Goal: Task Accomplishment & Management: Use online tool/utility

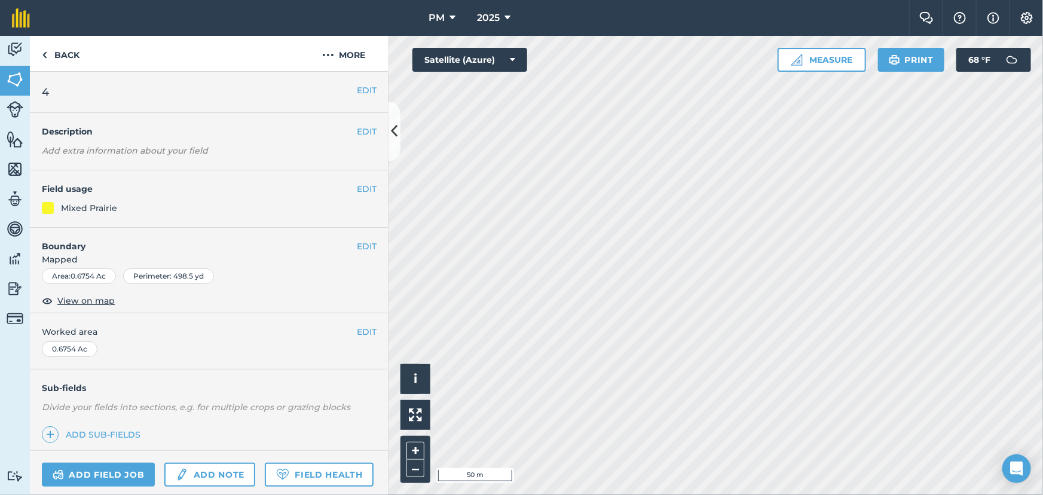
scroll to position [51, 0]
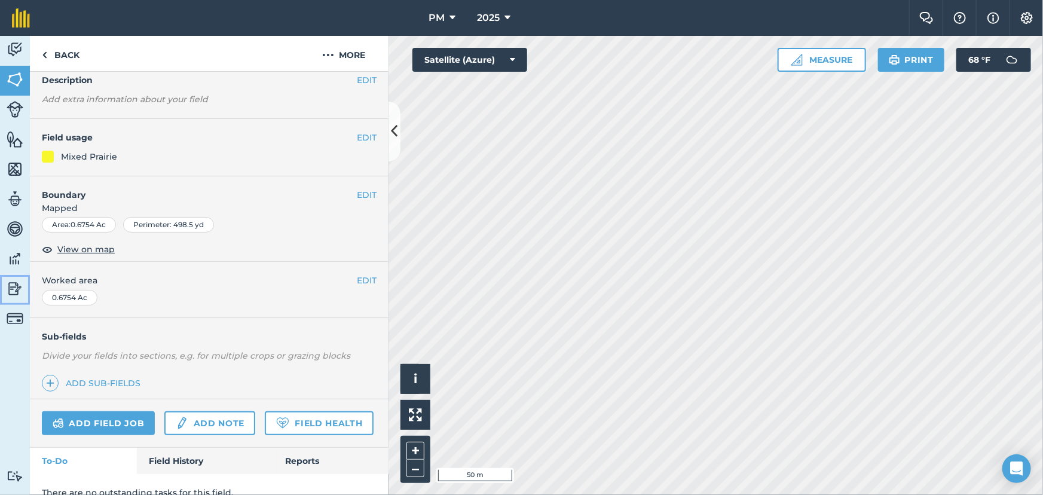
click at [13, 291] on img at bounding box center [15, 289] width 17 height 18
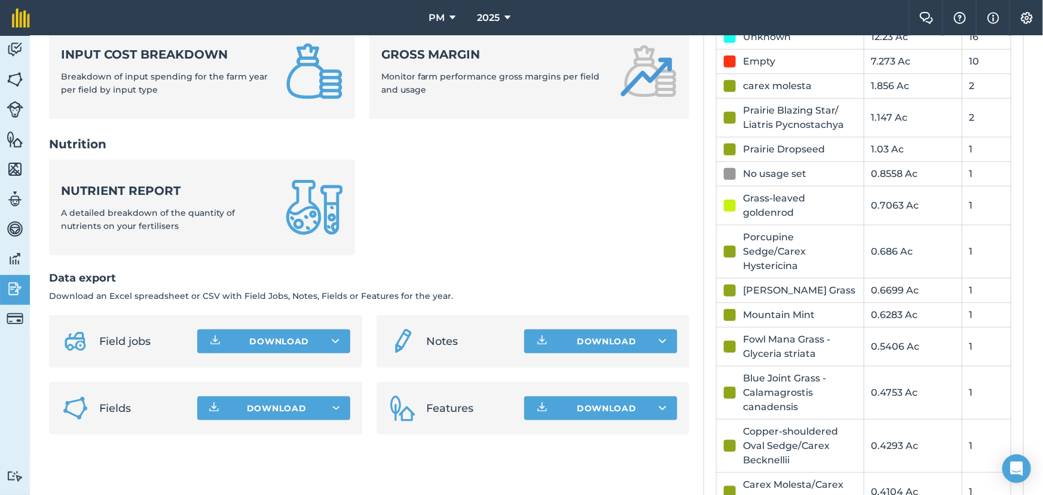
scroll to position [489, 0]
click at [759, 173] on div "No usage set" at bounding box center [774, 173] width 63 height 14
click at [724, 169] on div at bounding box center [730, 173] width 12 height 12
click at [13, 77] on img at bounding box center [15, 80] width 17 height 18
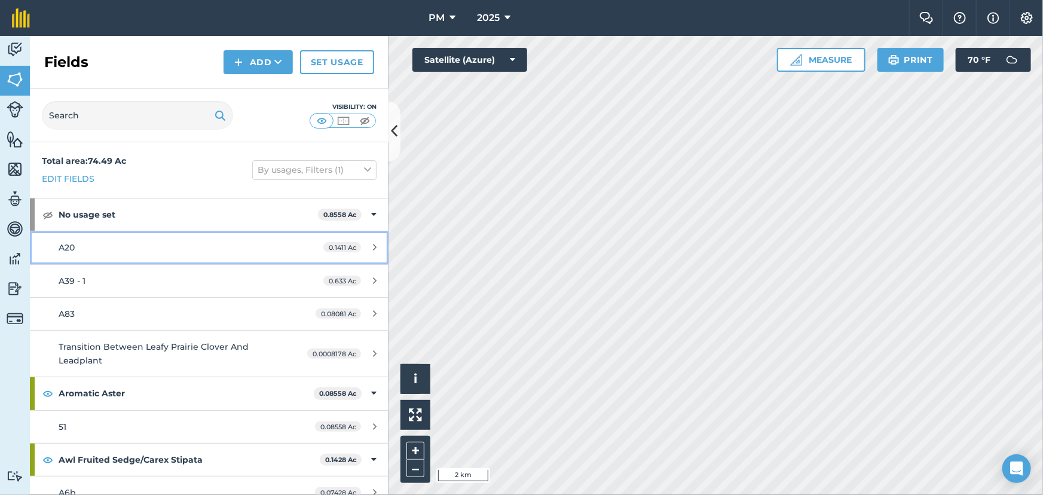
click at [64, 245] on span "A20" at bounding box center [67, 247] width 16 height 11
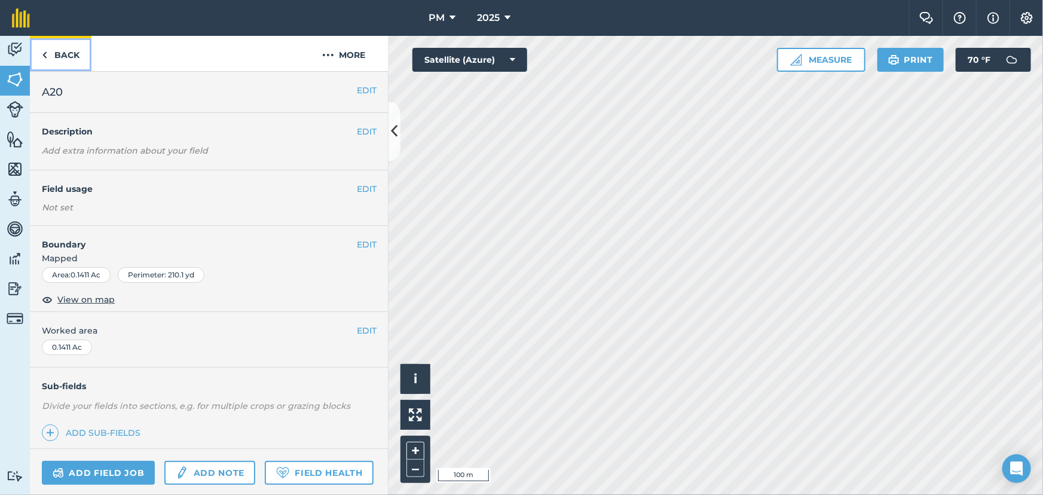
click at [41, 54] on link "Back" at bounding box center [61, 53] width 62 height 35
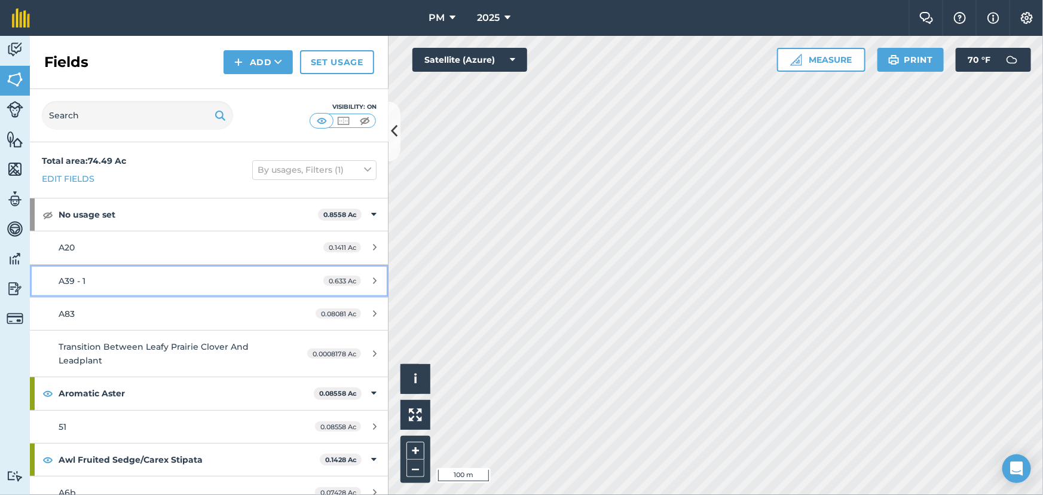
click at [68, 278] on span "A39 - 1" at bounding box center [72, 280] width 27 height 11
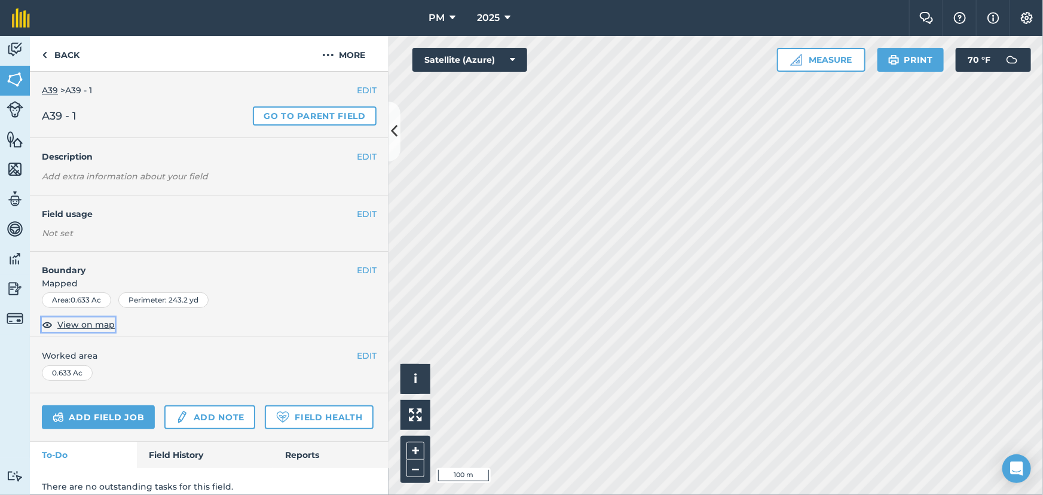
click at [81, 324] on span "View on map" at bounding box center [85, 324] width 57 height 13
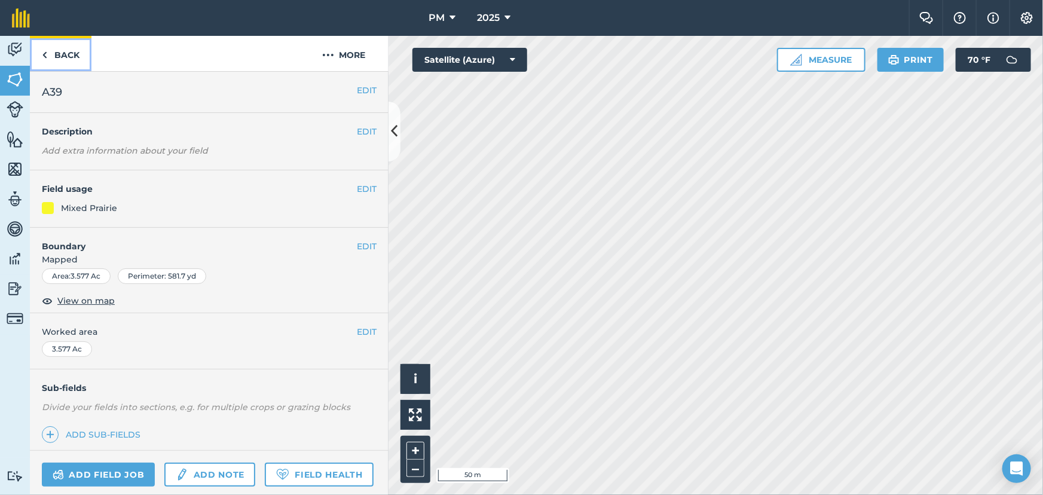
click at [45, 57] on img at bounding box center [44, 55] width 5 height 14
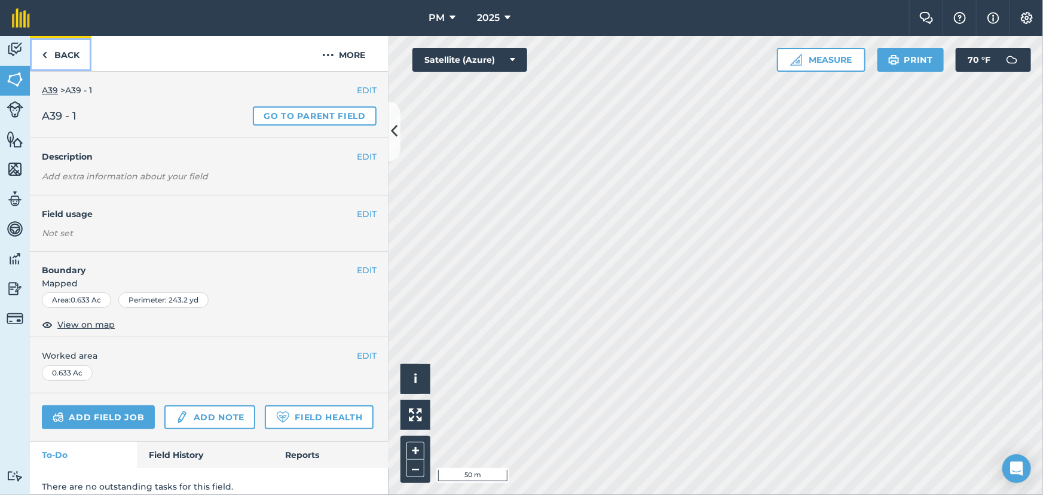
click at [42, 54] on img at bounding box center [44, 55] width 5 height 14
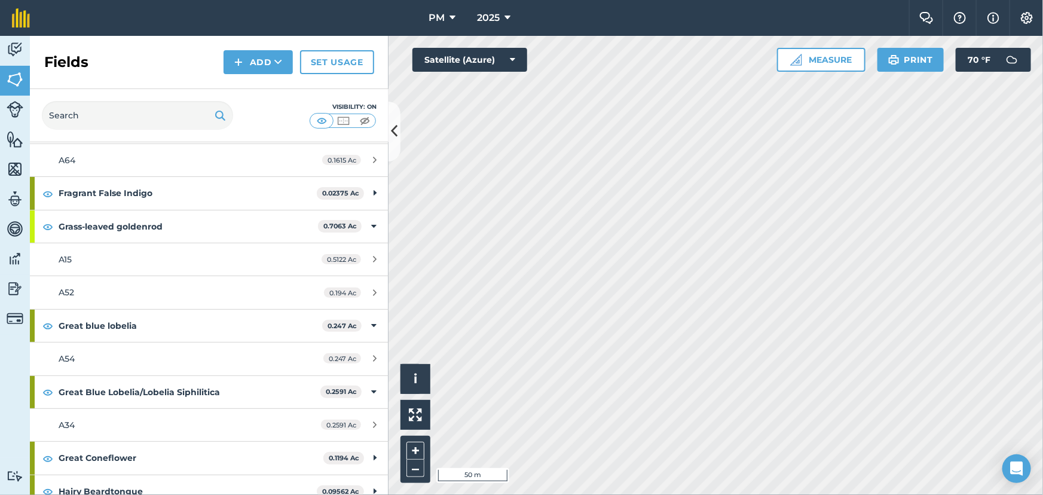
scroll to position [2173, 0]
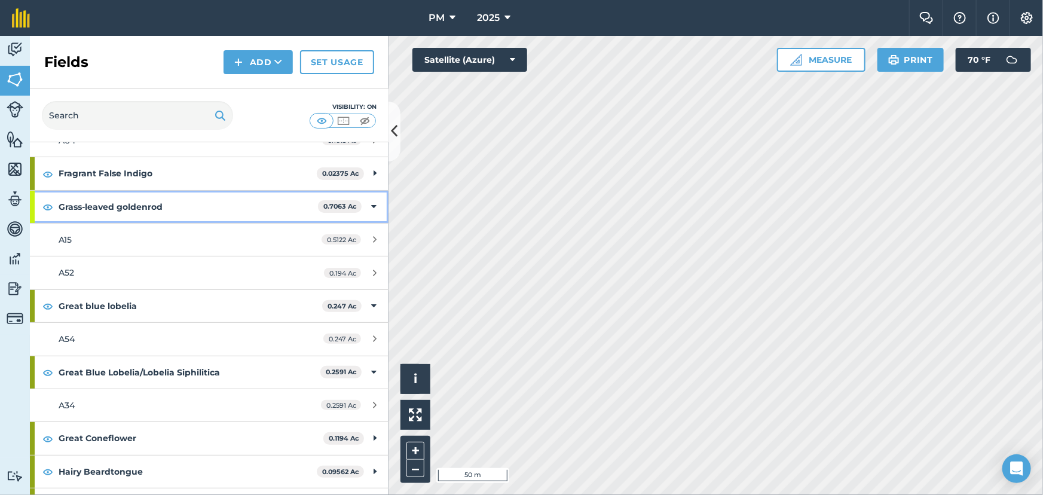
click at [108, 203] on strong "Grass-leaved goldenrod" at bounding box center [188, 207] width 259 height 32
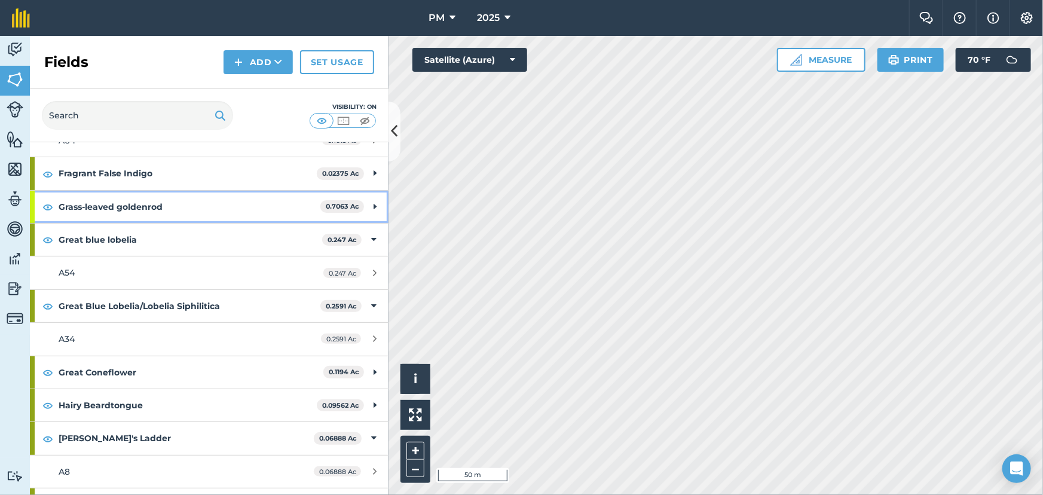
click at [370, 203] on div "Grass-leaved goldenrod 0.7063 Ac" at bounding box center [209, 207] width 359 height 32
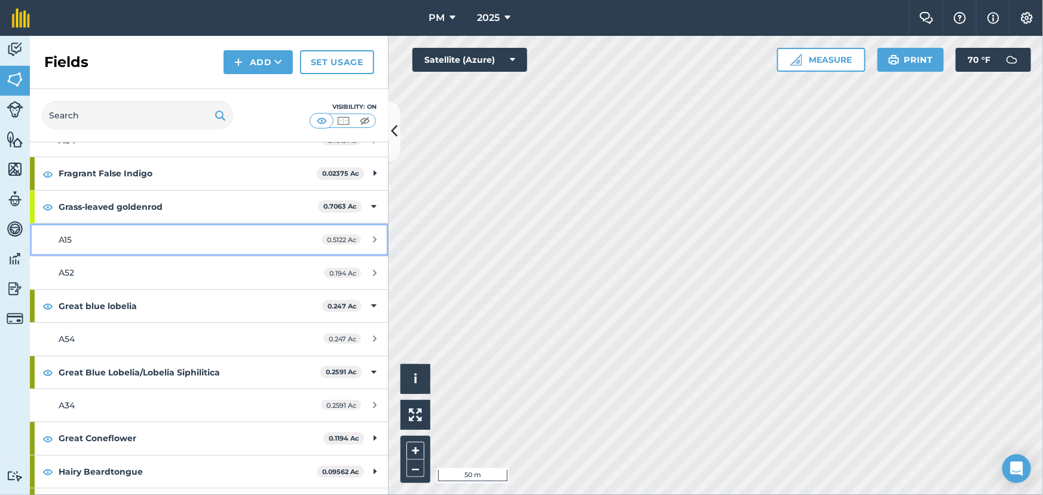
click at [63, 237] on span "A15" at bounding box center [65, 239] width 13 height 11
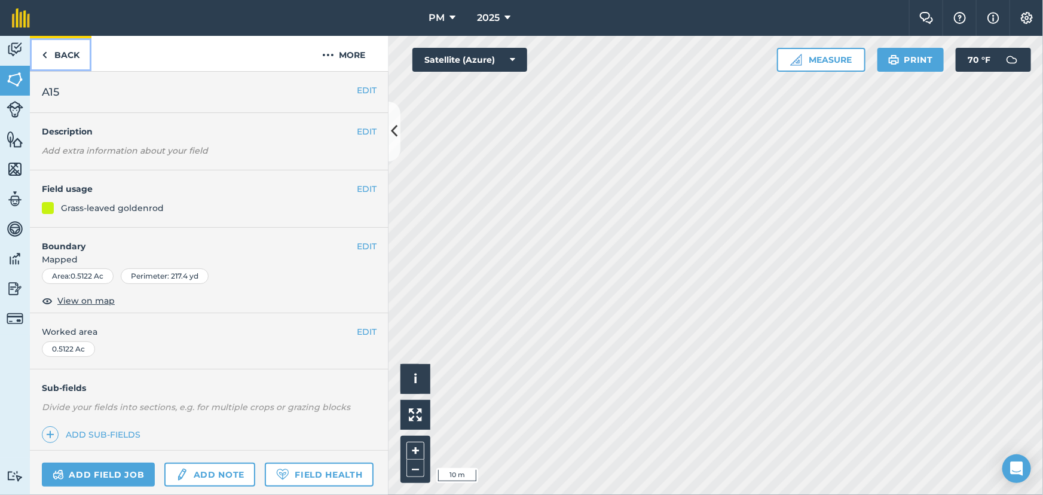
click at [42, 54] on img at bounding box center [44, 55] width 5 height 14
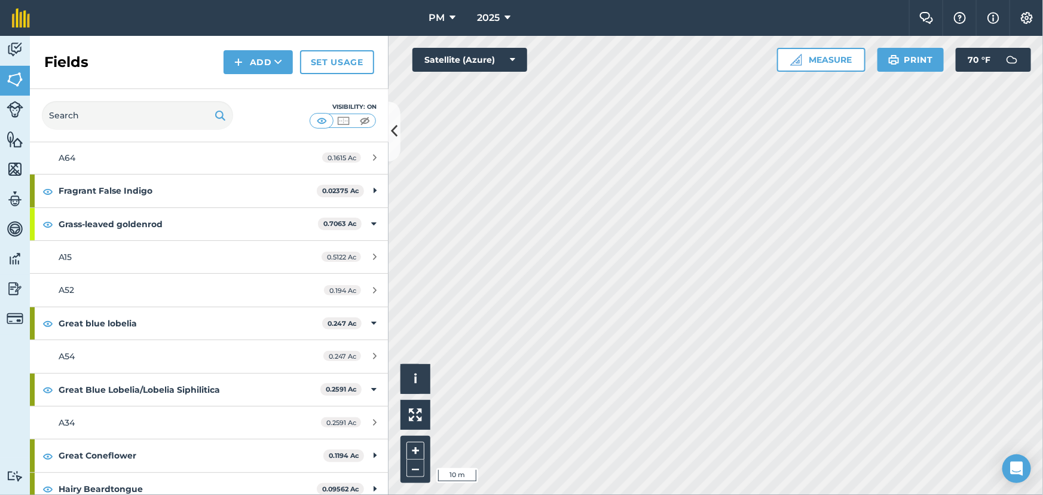
scroll to position [2173, 0]
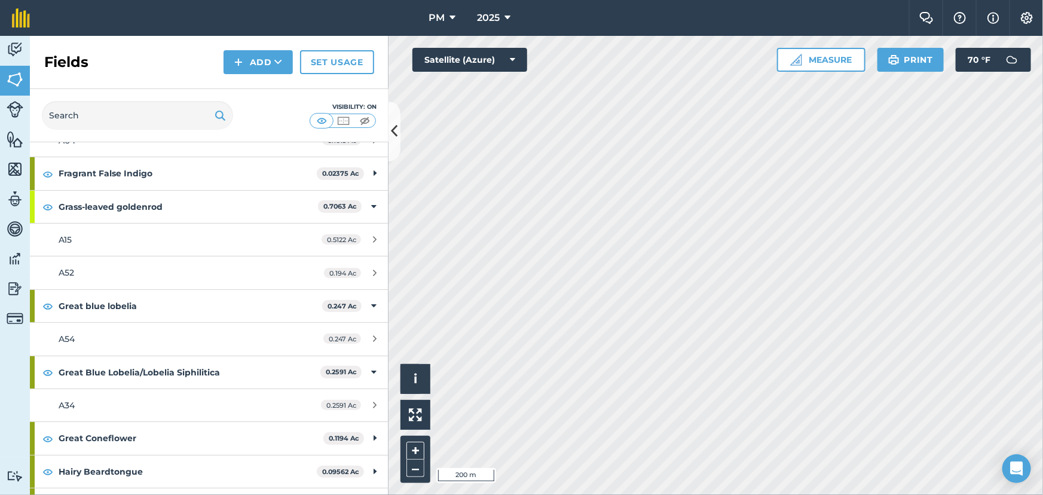
click at [821, 67] on div "Hello i © 2025 TomTom, Microsoft 200 m + – Satellite (Azure) Measure Print 70 °…" at bounding box center [715, 265] width 654 height 459
click at [12, 47] on img at bounding box center [15, 50] width 17 height 18
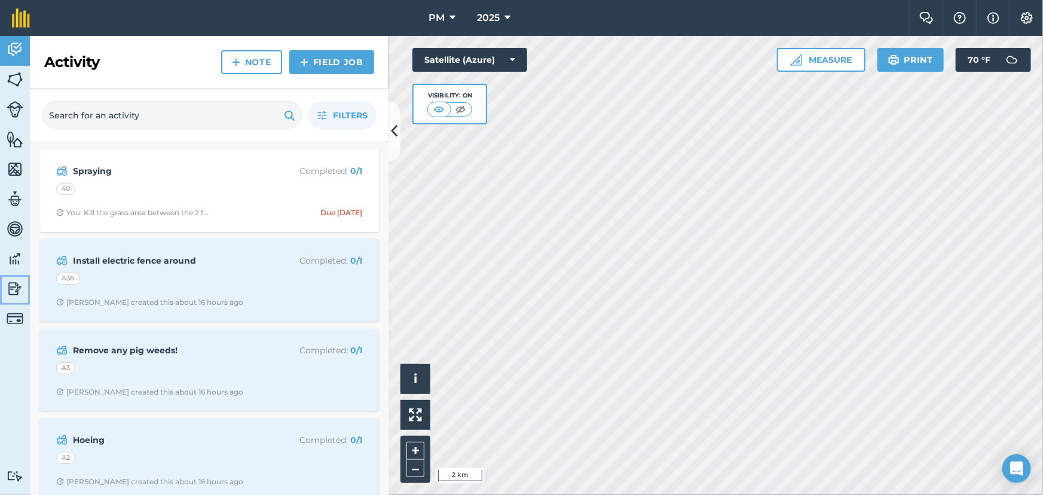
click at [13, 284] on img at bounding box center [15, 289] width 17 height 18
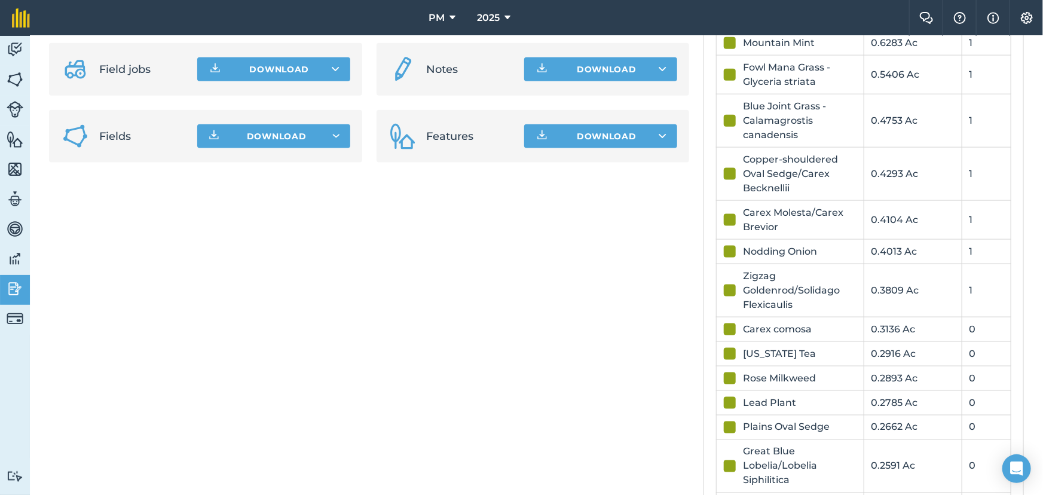
scroll to position [1086, 0]
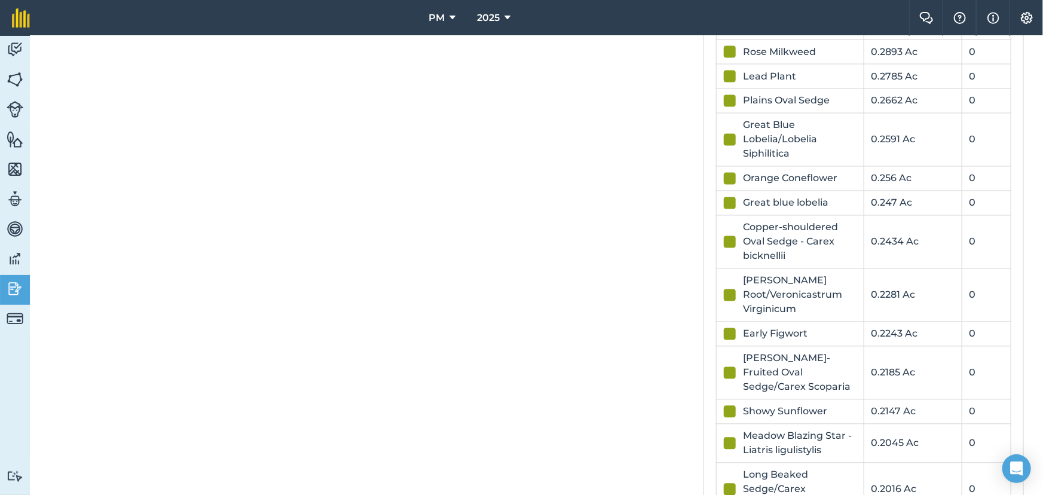
click at [767, 292] on div "[PERSON_NAME] Root/Veronicastrum Virginicum" at bounding box center [799, 295] width 113 height 43
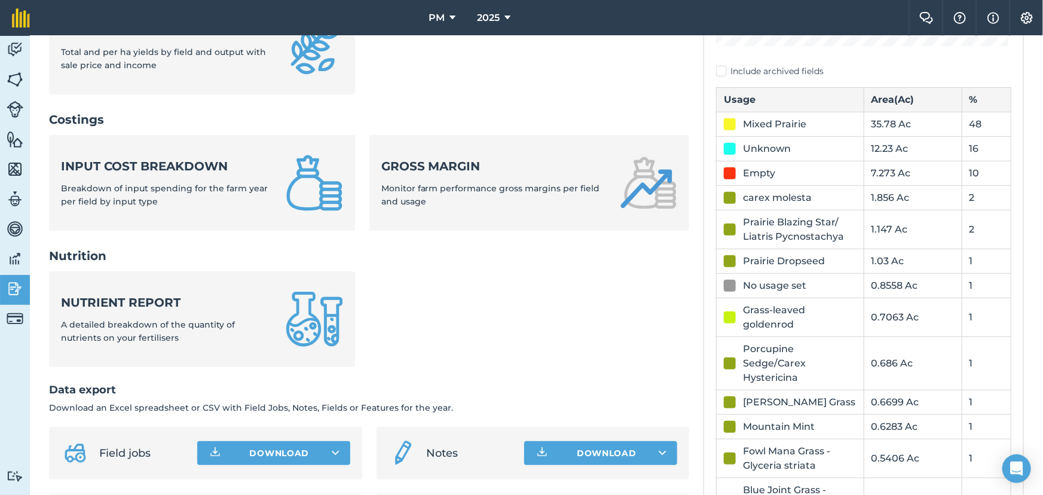
scroll to position [163, 0]
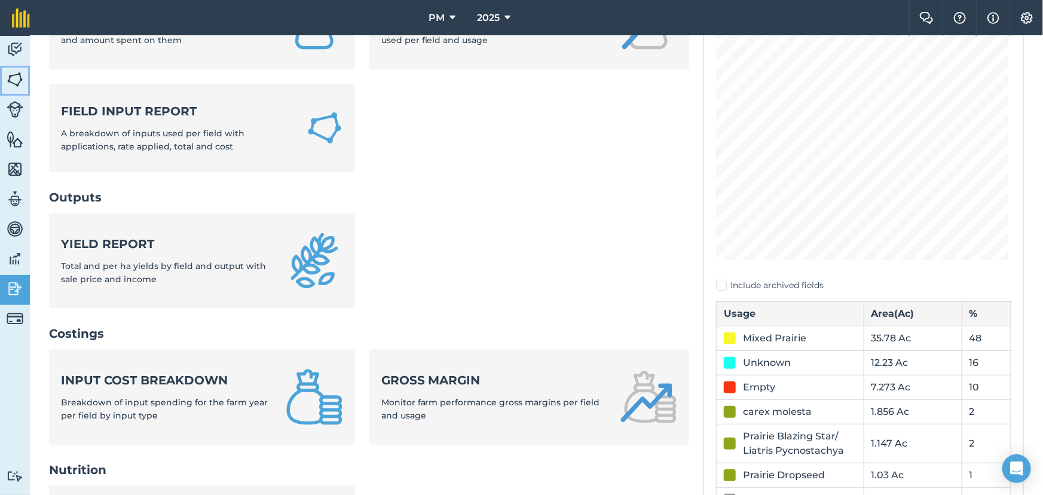
click at [12, 81] on img at bounding box center [15, 80] width 17 height 18
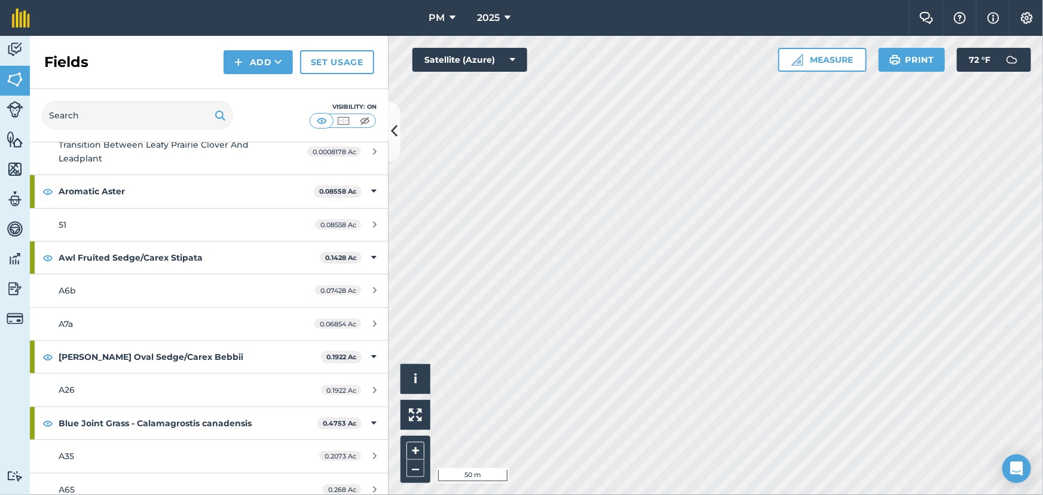
scroll to position [217, 0]
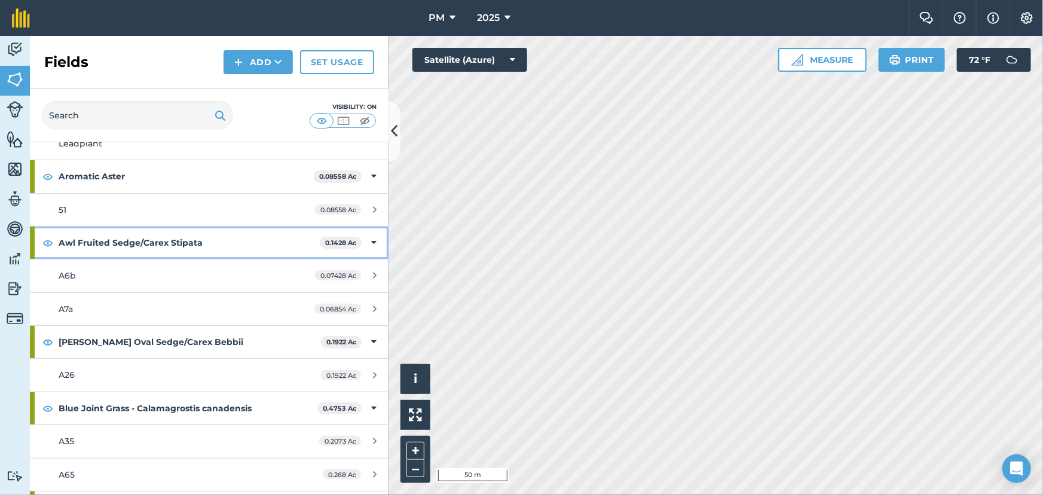
click at [96, 240] on strong "Awl Fruited Sedge/Carex Stipata" at bounding box center [189, 242] width 261 height 32
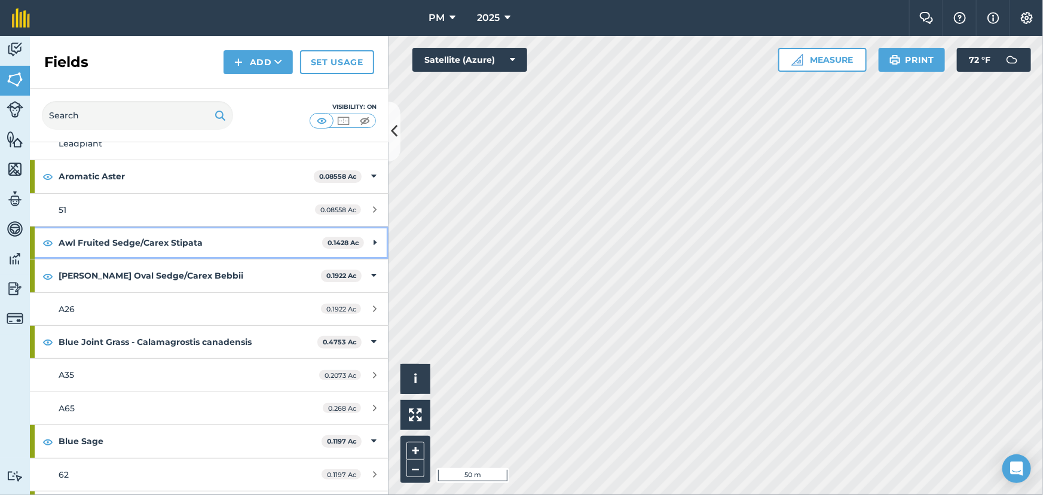
click at [365, 240] on div "Awl Fruited Sedge/Carex Stipata 0.1428 Ac" at bounding box center [209, 242] width 359 height 32
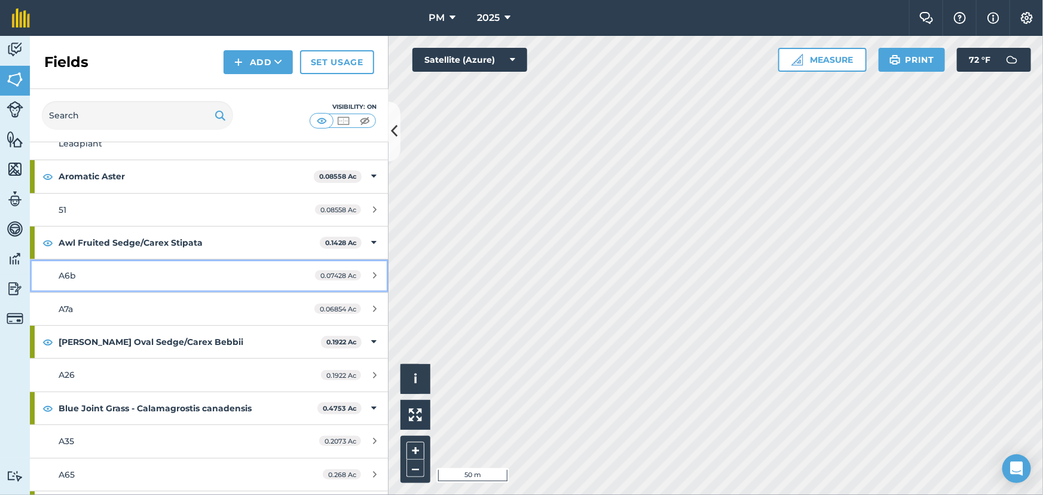
click at [66, 274] on span "A6b" at bounding box center [67, 275] width 17 height 11
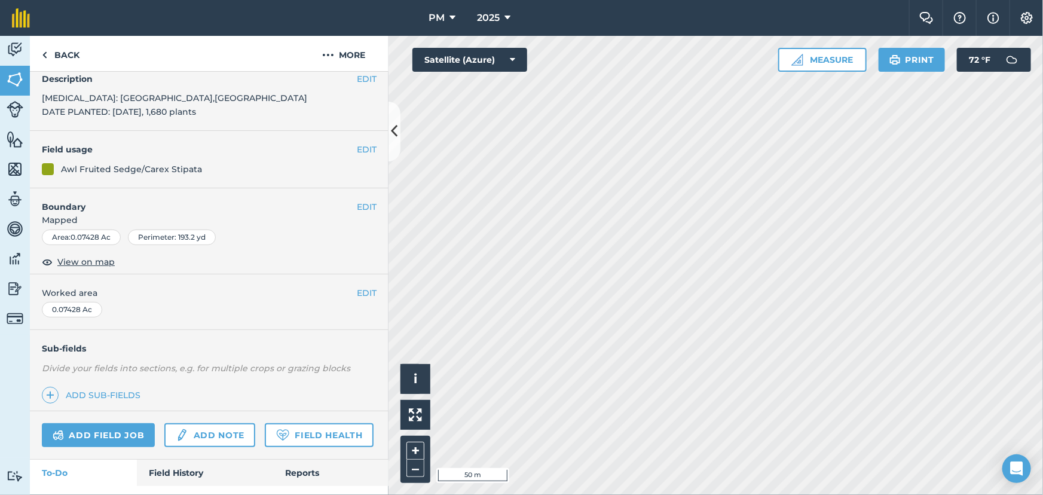
scroll to position [114, 0]
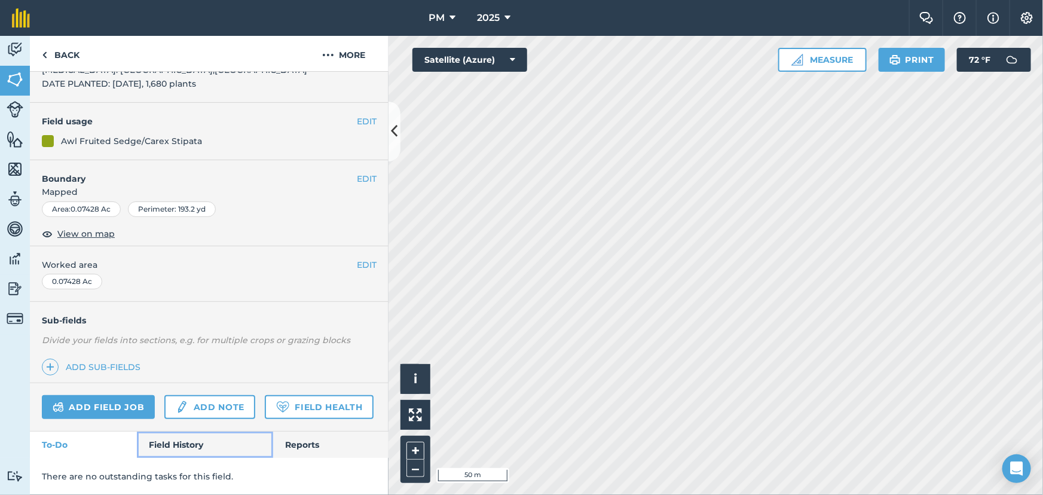
click at [170, 441] on link "Field History" at bounding box center [205, 444] width 136 height 26
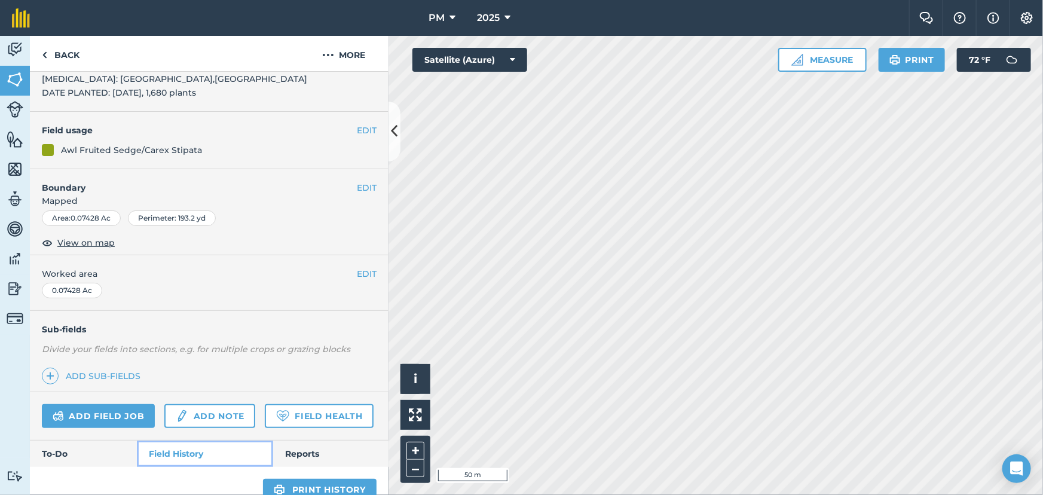
scroll to position [165, 0]
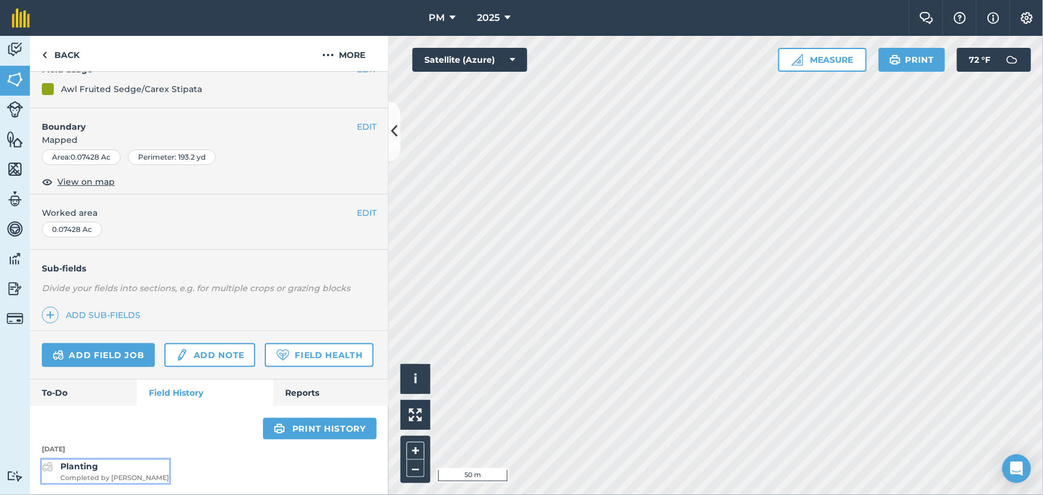
click at [66, 464] on strong "Planting" at bounding box center [79, 466] width 38 height 11
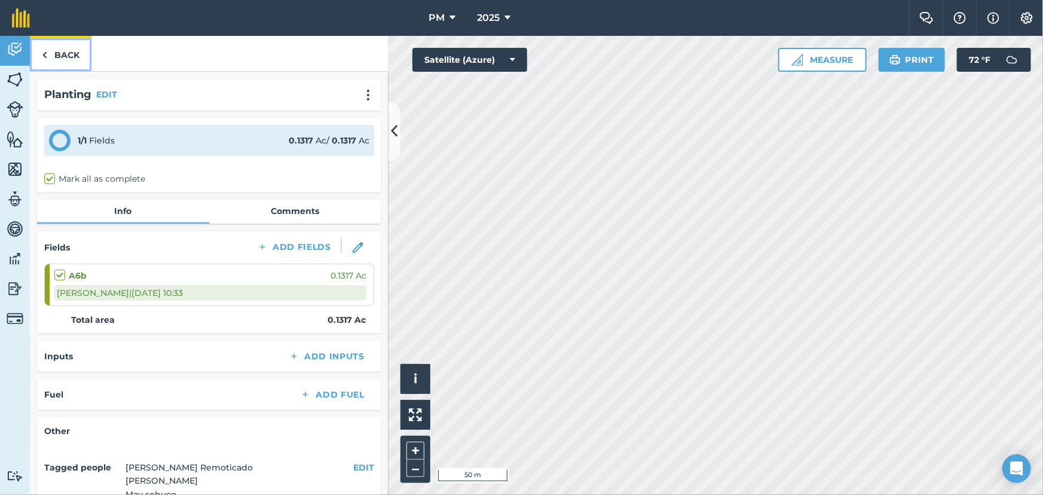
click at [50, 53] on link "Back" at bounding box center [61, 53] width 62 height 35
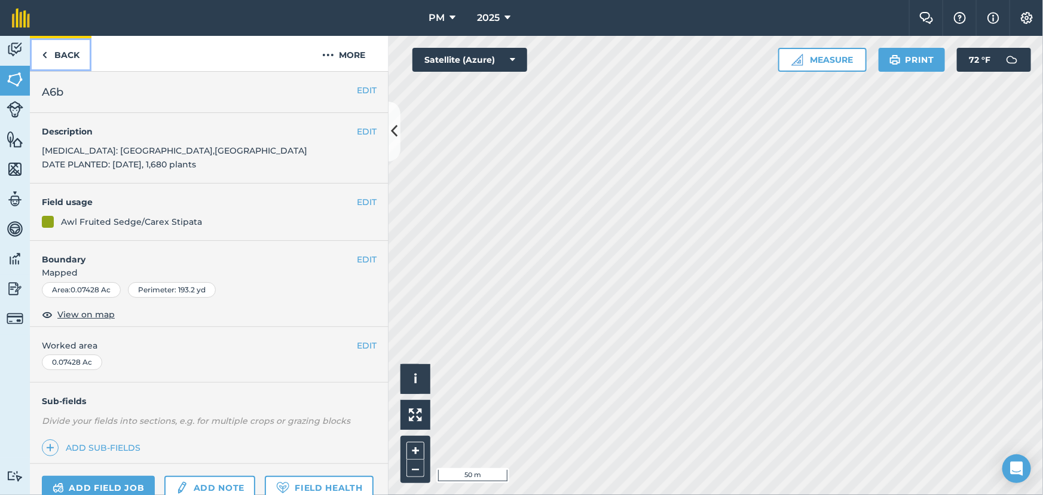
click at [50, 53] on link "Back" at bounding box center [61, 53] width 62 height 35
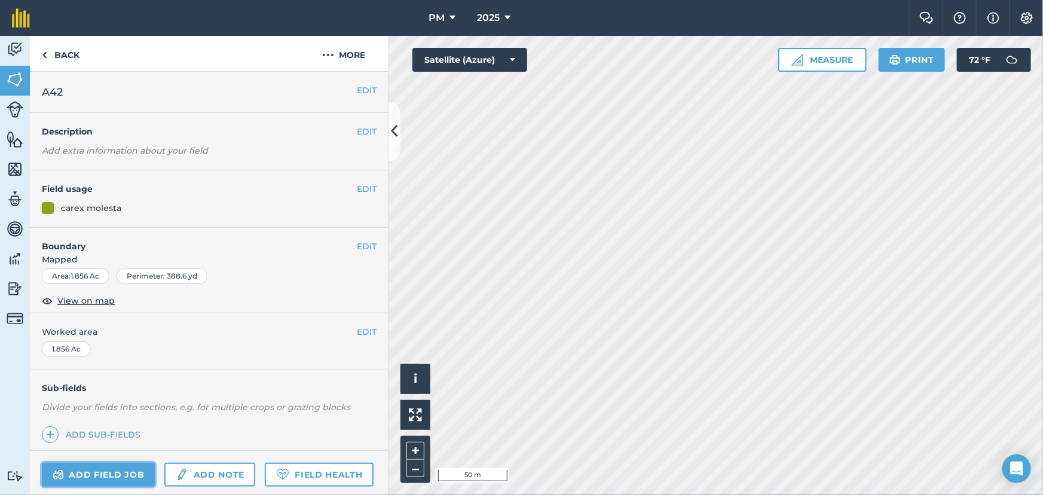
click at [107, 474] on link "Add field job" at bounding box center [98, 474] width 113 height 24
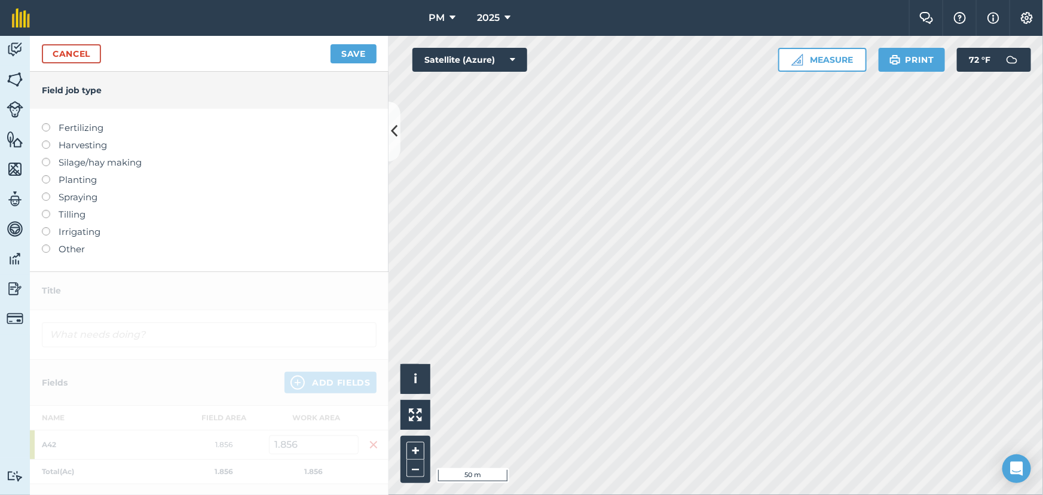
click at [44, 140] on label at bounding box center [50, 140] width 17 height 0
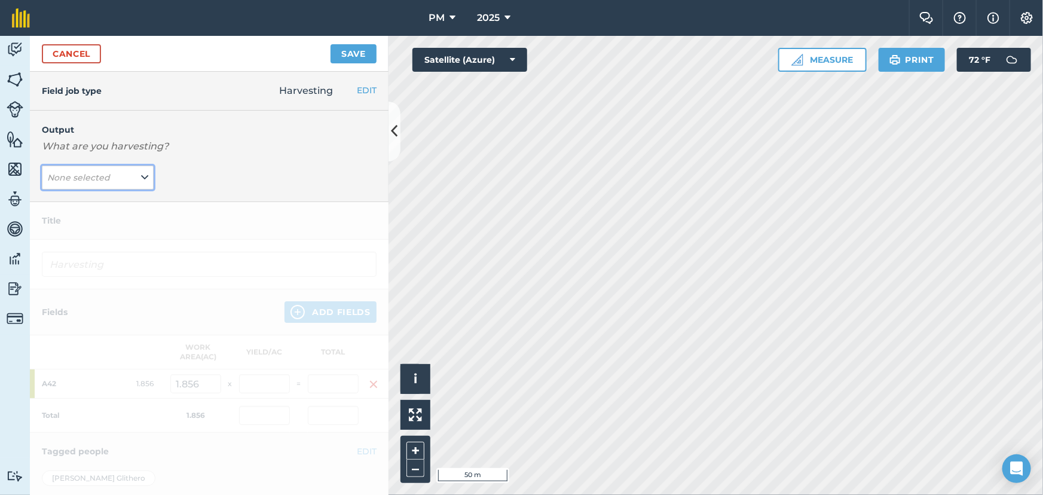
click at [134, 180] on button "None selected" at bounding box center [98, 178] width 112 height 24
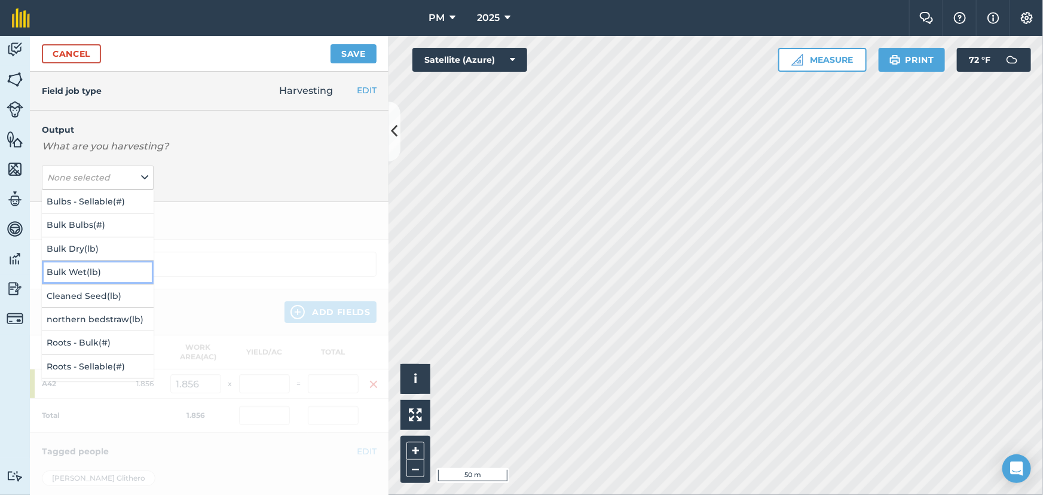
click at [90, 268] on button "Bulk Wet ( lb )" at bounding box center [98, 272] width 112 height 23
type input "Harvesting Bulk Wet"
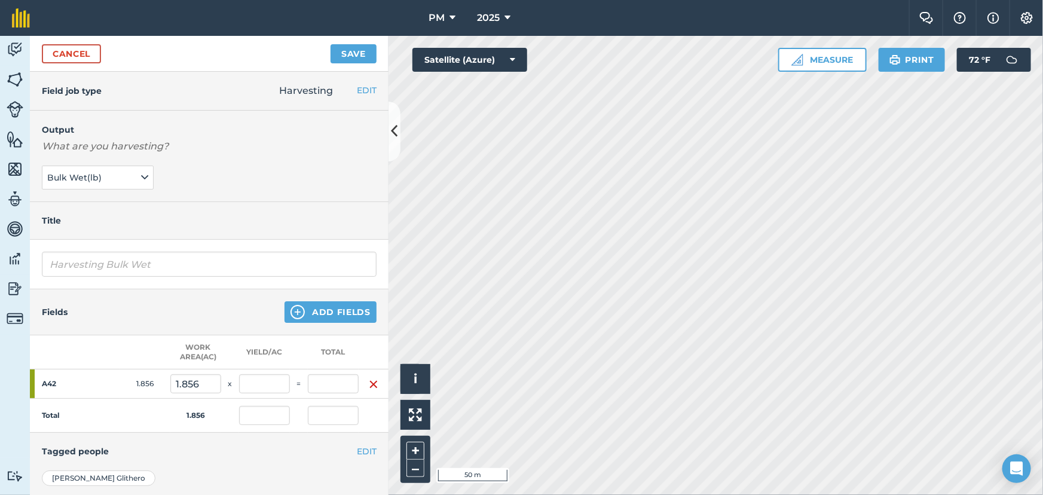
scroll to position [54, 0]
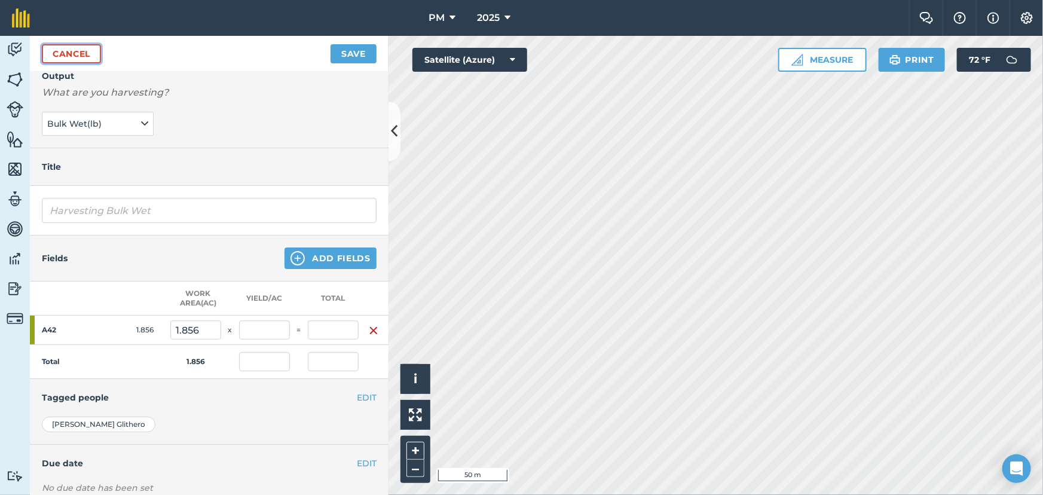
click at [84, 55] on link "Cancel" at bounding box center [71, 53] width 59 height 19
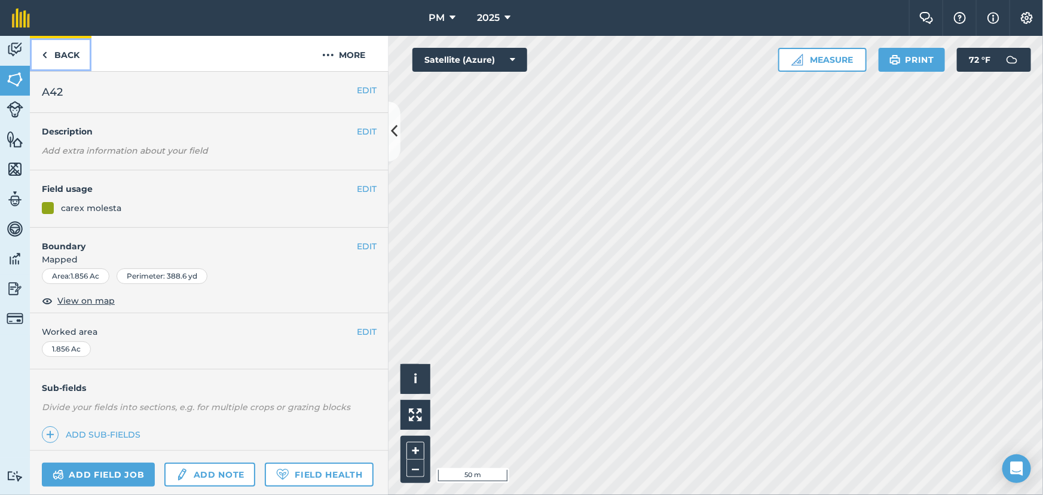
click at [46, 54] on img at bounding box center [44, 55] width 5 height 14
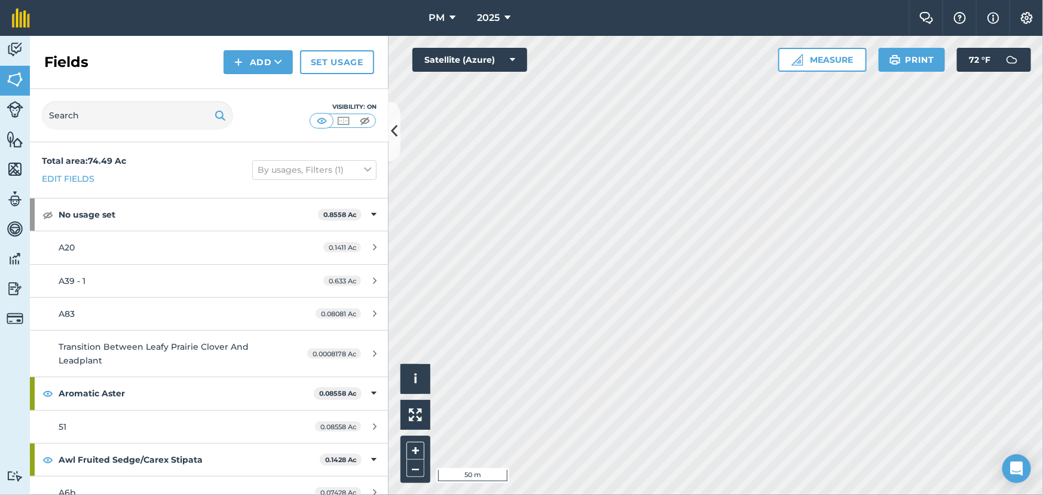
scroll to position [271, 0]
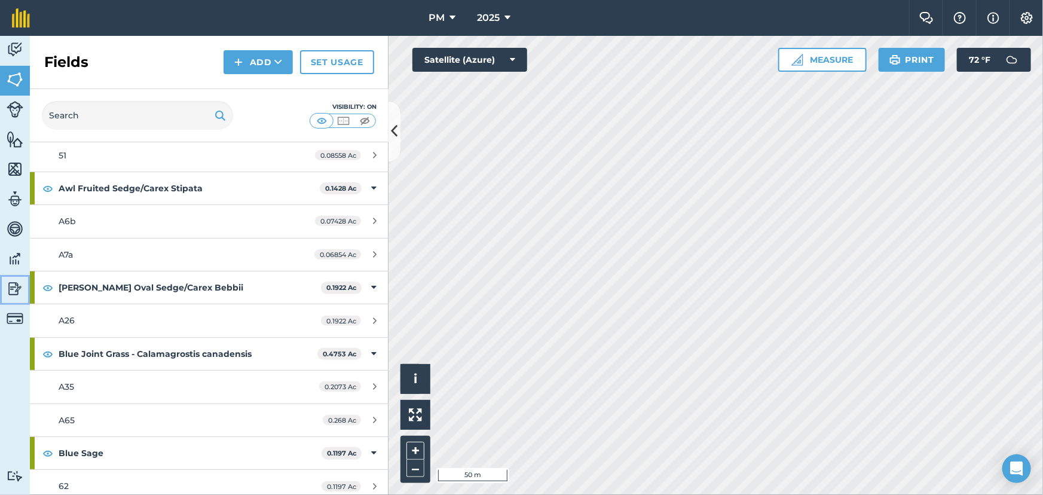
click at [17, 287] on img at bounding box center [15, 289] width 17 height 18
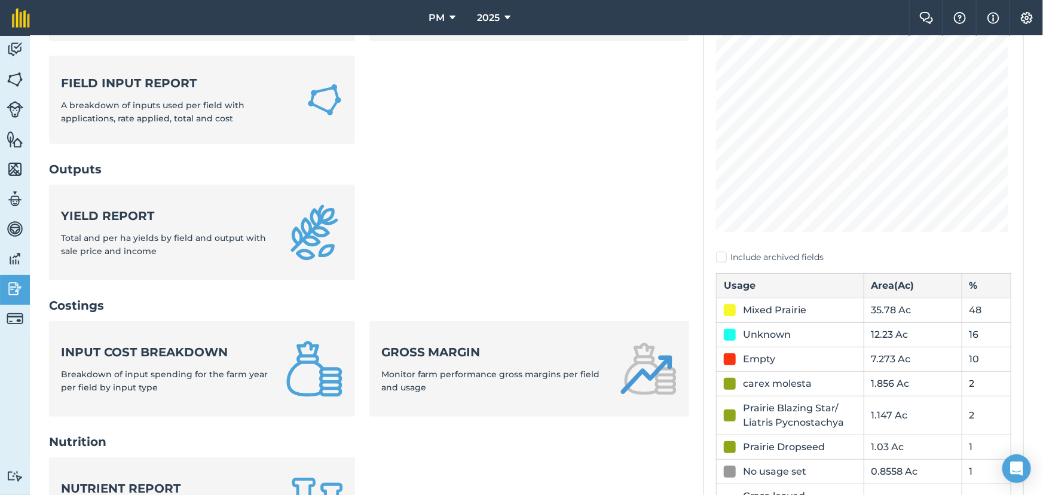
scroll to position [163, 0]
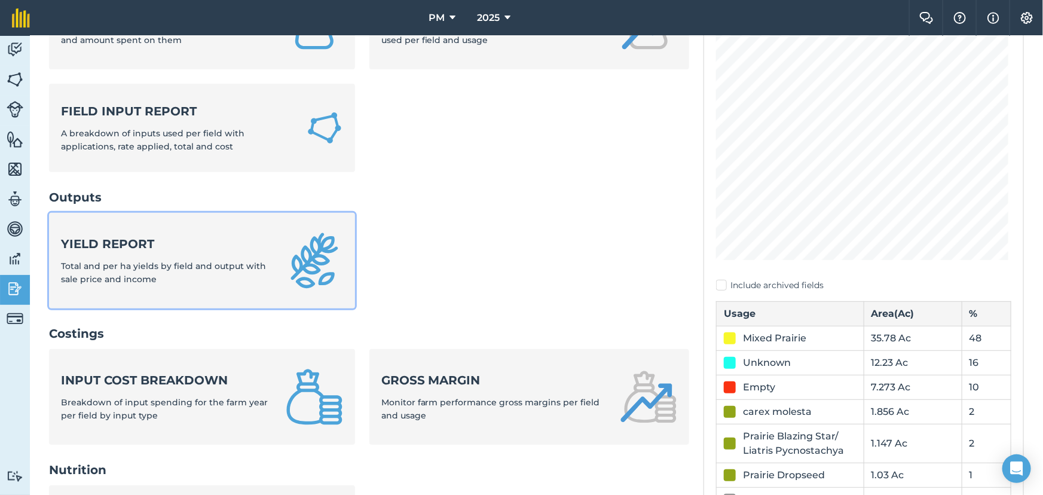
click at [239, 267] on span "Total and per ha yields by field and output with sale price and income" at bounding box center [163, 273] width 205 height 24
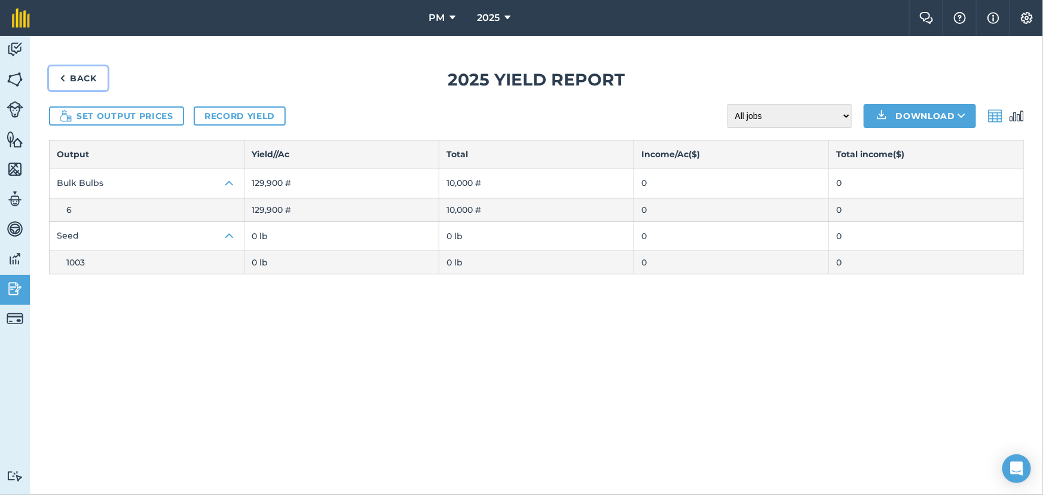
click at [65, 77] on img at bounding box center [62, 78] width 5 height 14
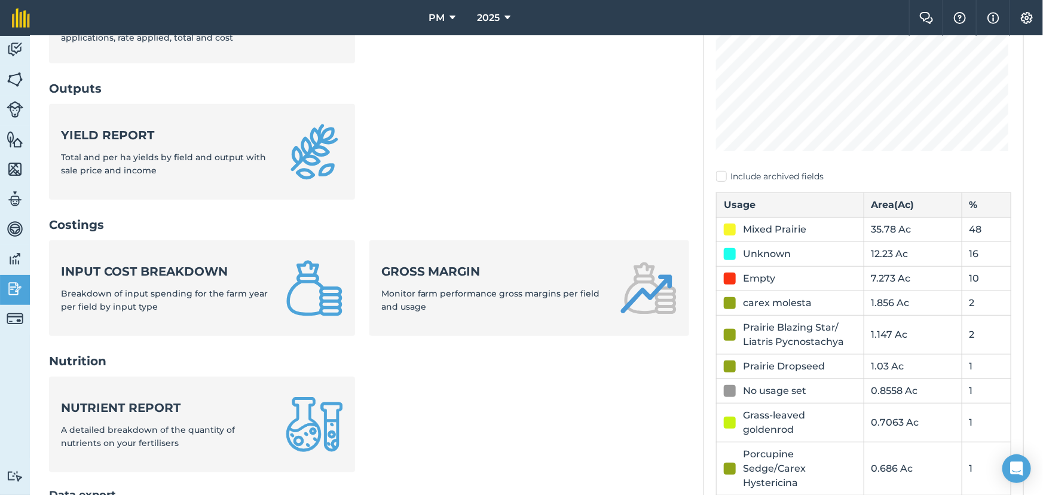
scroll to position [434, 0]
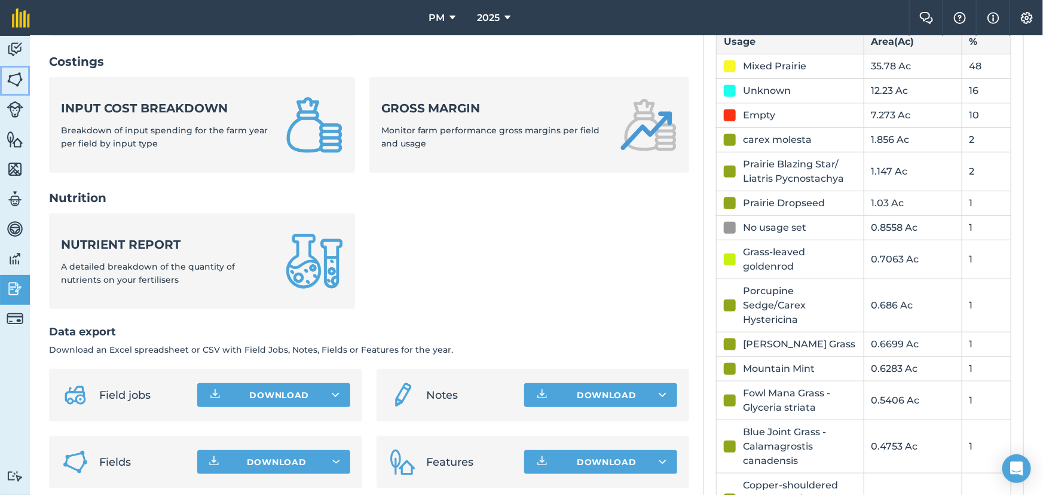
click at [12, 78] on img at bounding box center [15, 80] width 17 height 18
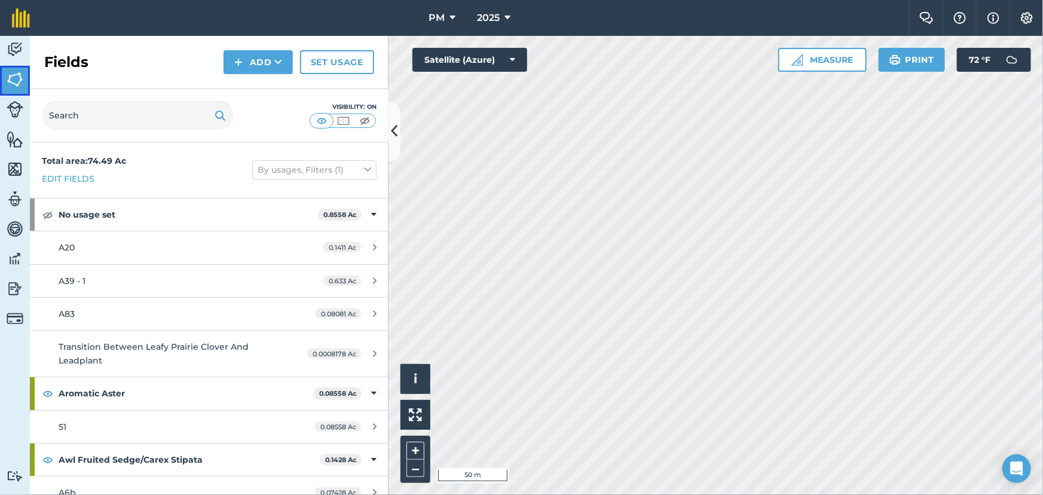
click at [18, 76] on img at bounding box center [15, 80] width 17 height 18
click at [12, 170] on img at bounding box center [15, 169] width 17 height 18
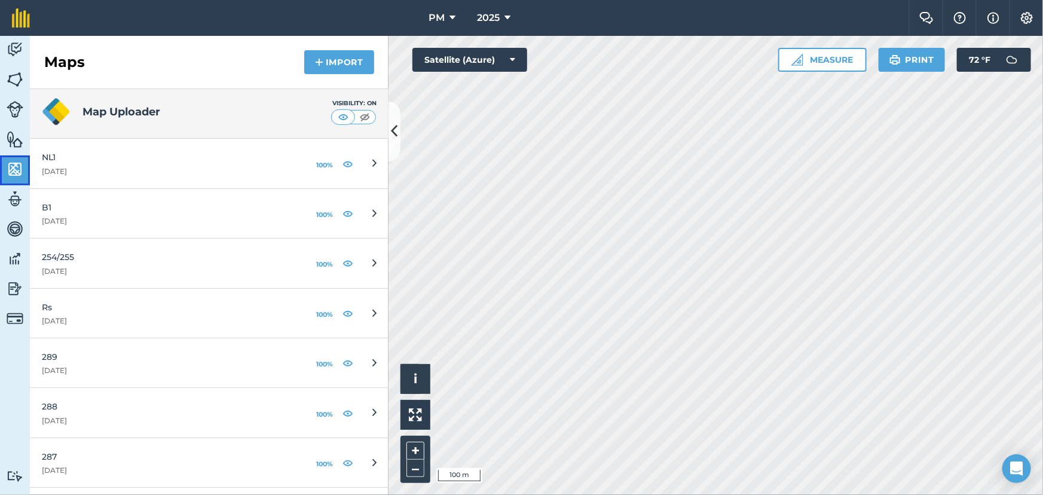
scroll to position [434, 0]
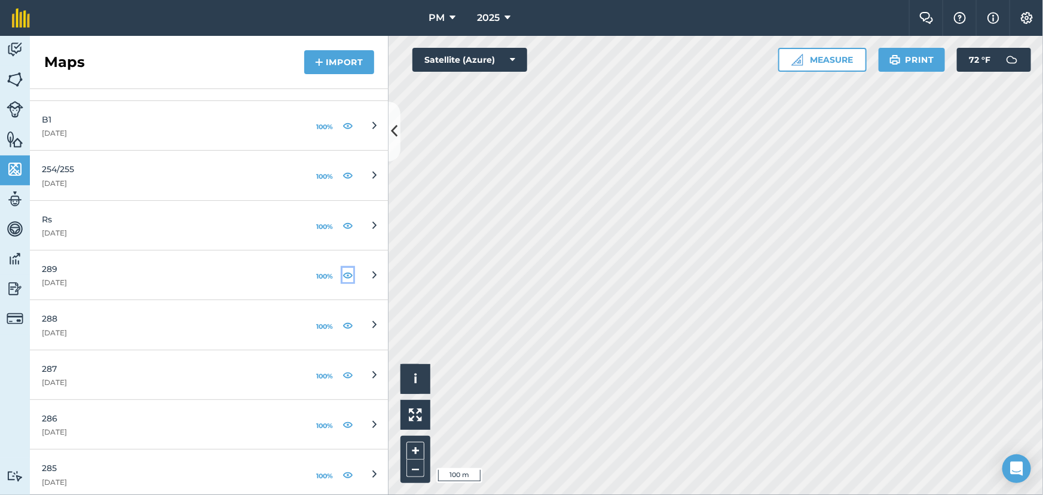
click at [342, 275] on img at bounding box center [347, 275] width 11 height 14
click at [342, 174] on img at bounding box center [347, 175] width 11 height 14
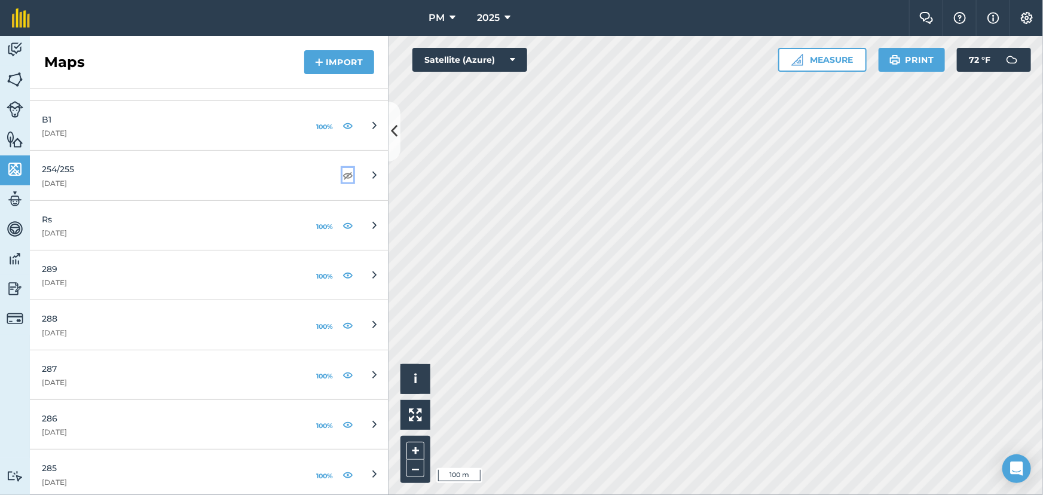
click at [342, 174] on img at bounding box center [347, 175] width 11 height 14
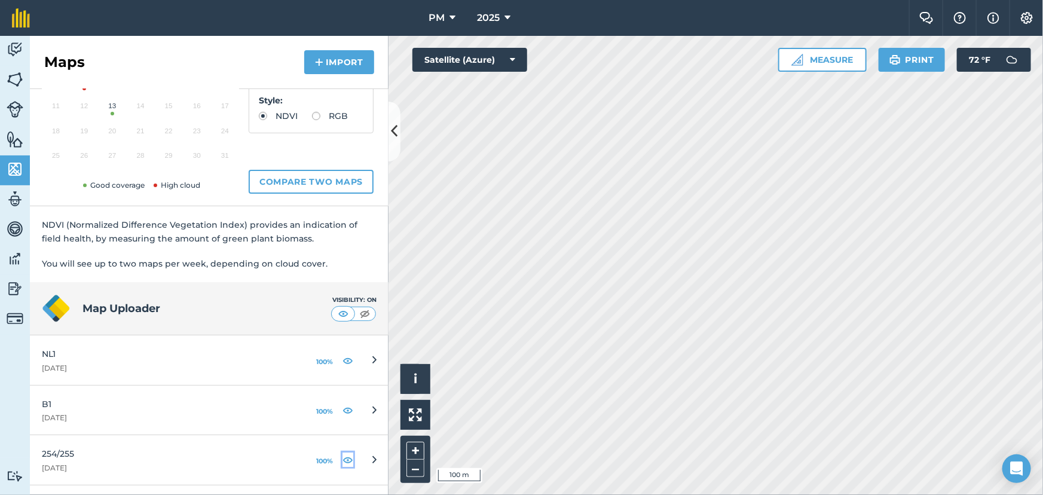
scroll to position [406, 0]
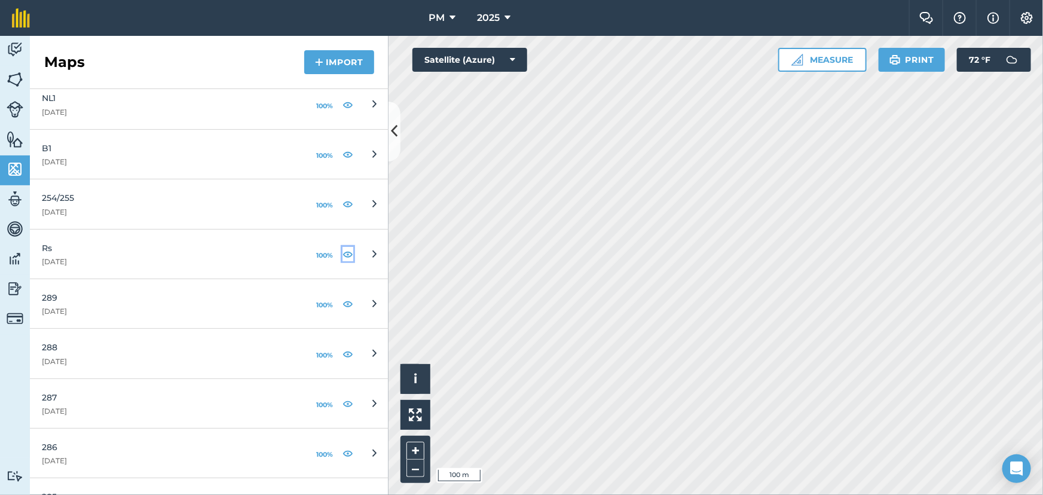
click at [342, 252] on img at bounding box center [347, 254] width 11 height 14
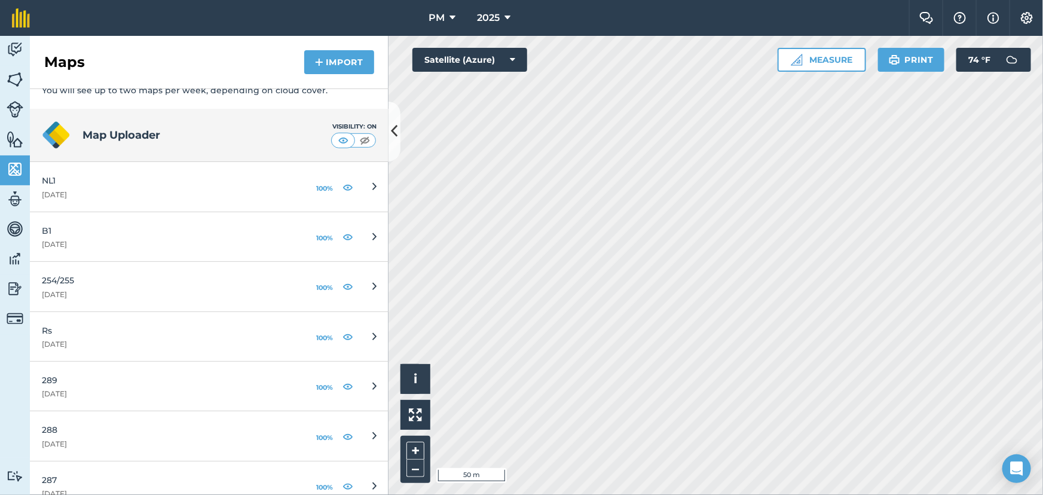
scroll to position [79, 0]
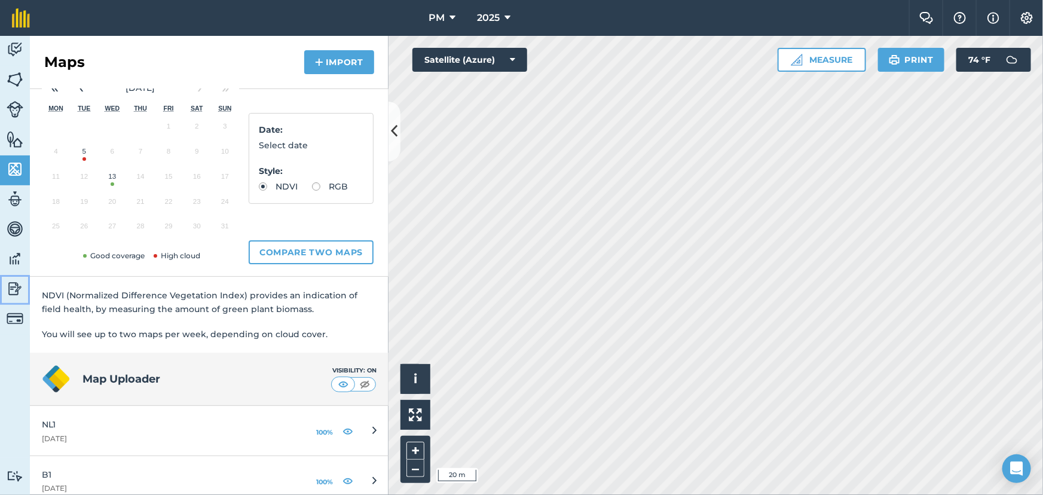
click at [14, 281] on img at bounding box center [15, 289] width 17 height 18
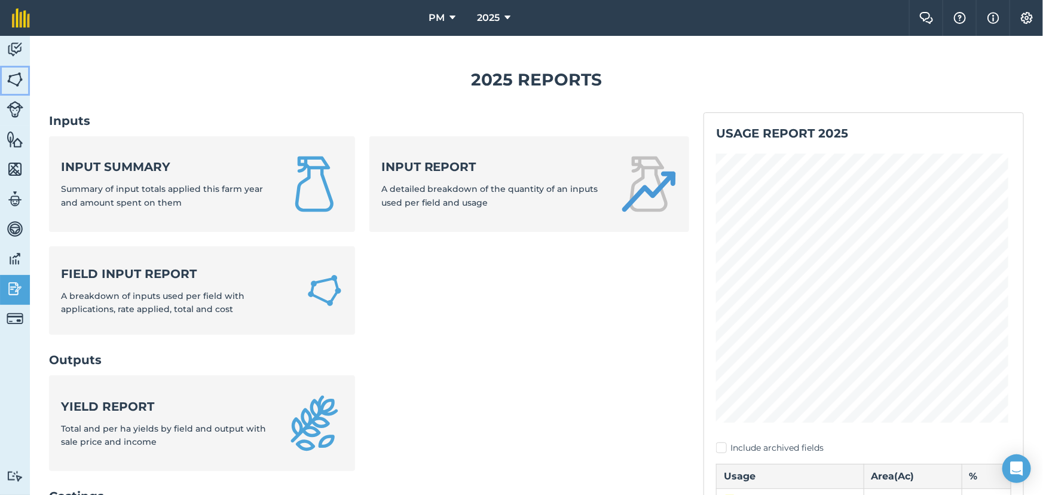
click at [13, 75] on img at bounding box center [15, 80] width 17 height 18
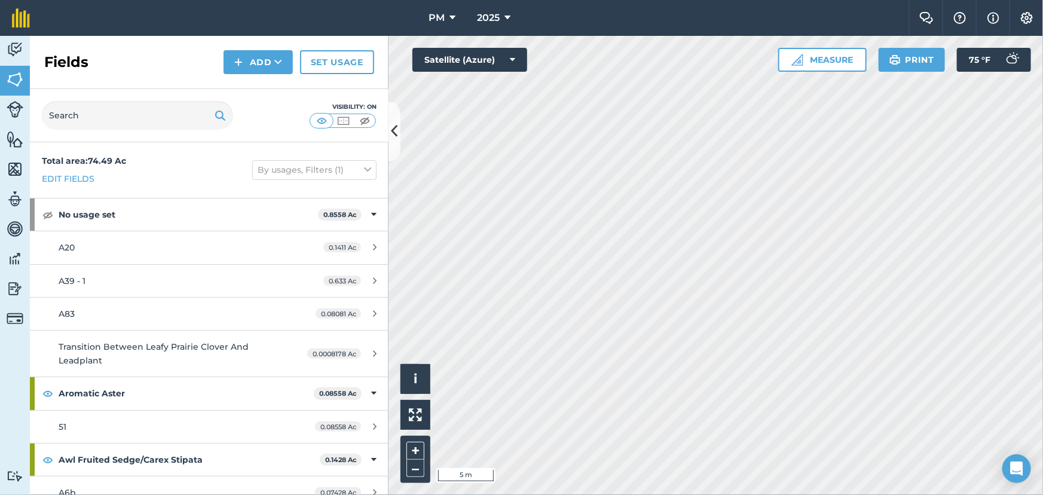
click at [702, 0] on html "PM 2025 Farm Chat Help Info Settings PM - 2025 Reproduced with the permission o…" at bounding box center [521, 247] width 1043 height 495
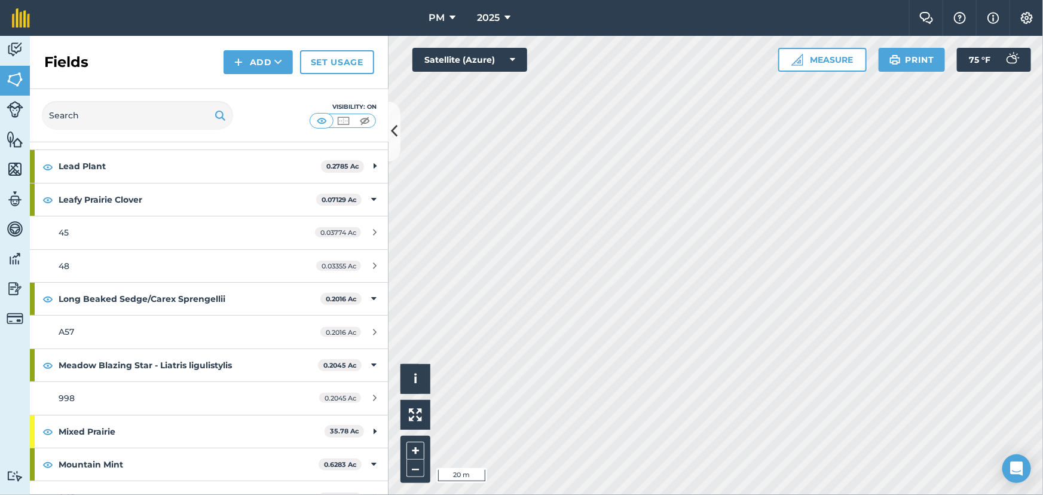
scroll to position [2716, 0]
